Goal: Task Accomplishment & Management: Manage account settings

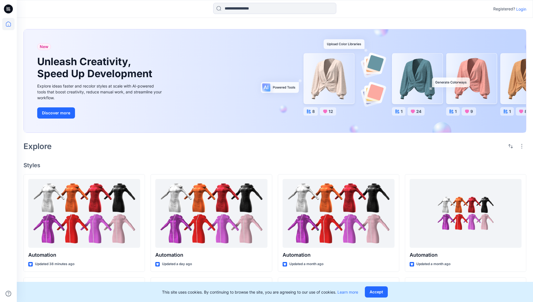
click at [520, 9] on p "Login" at bounding box center [521, 9] width 10 height 6
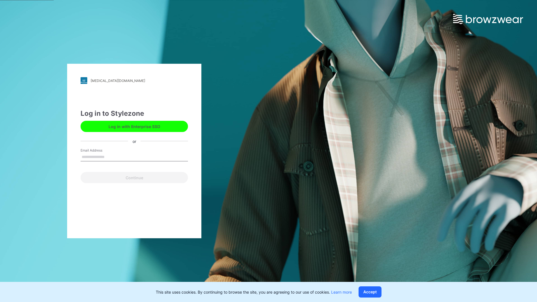
click at [111, 157] on input "Email Address" at bounding box center [134, 157] width 107 height 8
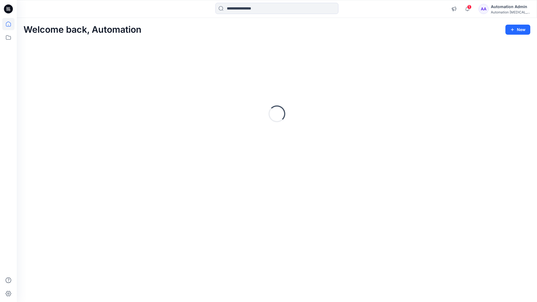
click at [11, 24] on icon at bounding box center [8, 24] width 5 height 5
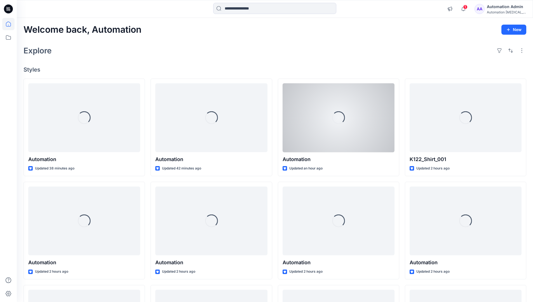
click at [499, 6] on div "Automation Admin" at bounding box center [506, 6] width 39 height 7
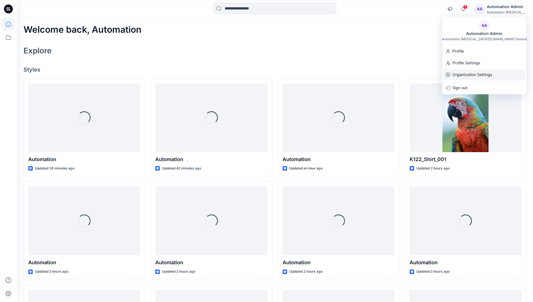
click at [473, 73] on p "Organization Settings" at bounding box center [472, 74] width 40 height 11
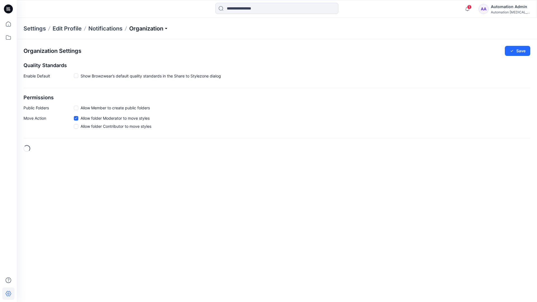
click at [150, 30] on p "Organization" at bounding box center [148, 29] width 39 height 8
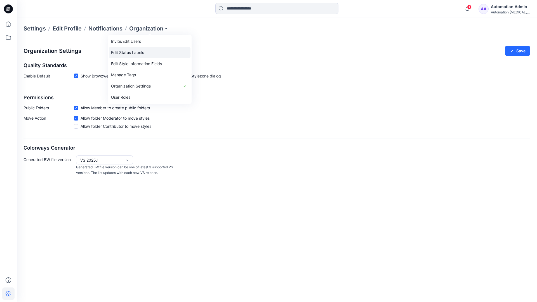
click at [126, 53] on link "Edit Status Labels" at bounding box center [150, 52] width 82 height 11
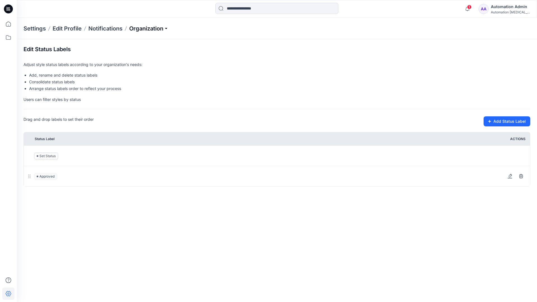
click at [149, 29] on p "Organization" at bounding box center [148, 29] width 39 height 8
click at [149, 26] on p "Organization" at bounding box center [148, 29] width 39 height 8
click at [248, 9] on input at bounding box center [276, 8] width 123 height 11
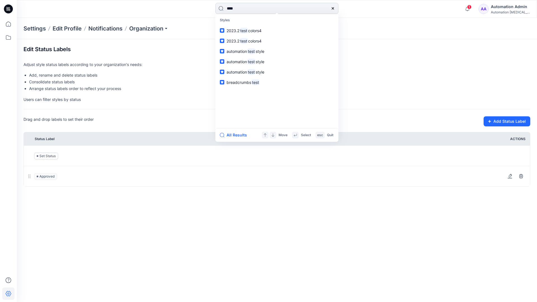
type input "****"
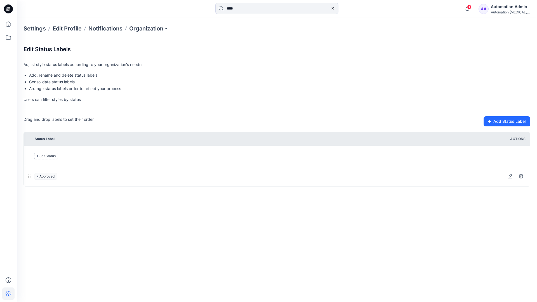
click at [332, 8] on icon at bounding box center [333, 8] width 2 height 2
